Goal: Navigation & Orientation: Find specific page/section

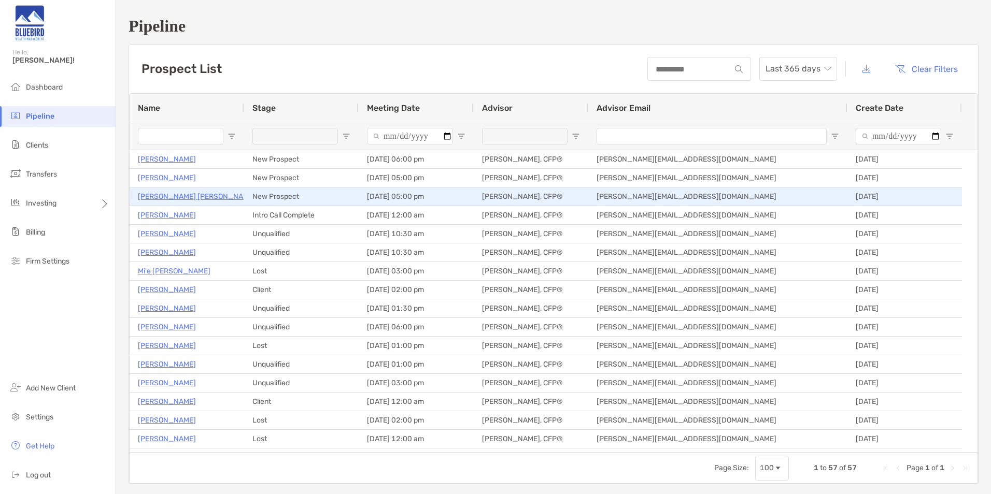
click at [170, 198] on p "[PERSON_NAME] [PERSON_NAME]" at bounding box center [197, 196] width 118 height 13
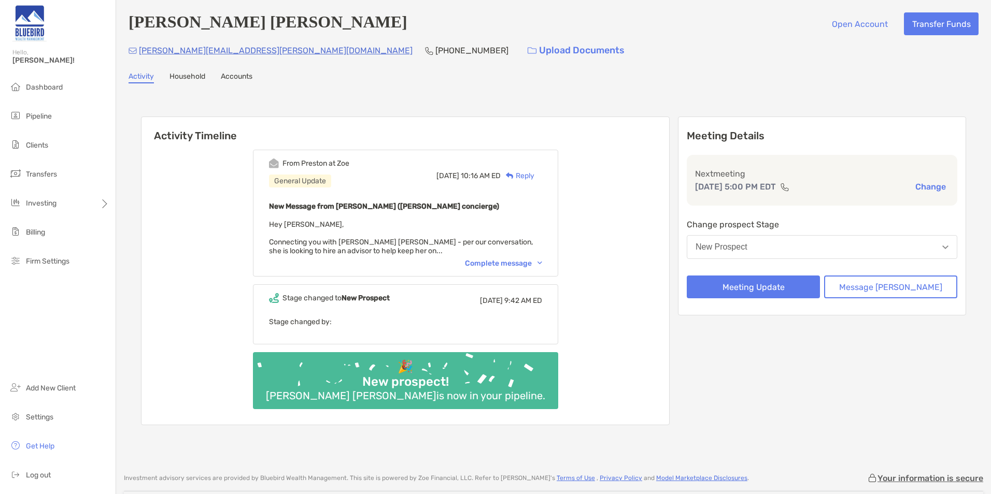
click at [619, 194] on div "From [PERSON_NAME] at [PERSON_NAME] General Update [DATE] 10:16 AM ED Reply New…" at bounding box center [405, 283] width 528 height 283
